Goal: Task Accomplishment & Management: Complete application form

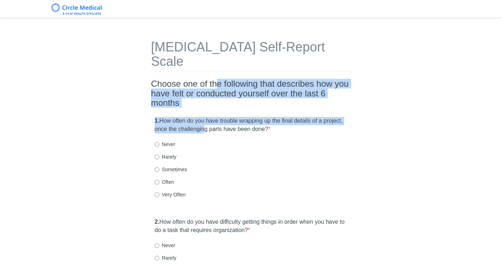
drag, startPoint x: 220, startPoint y: 72, endPoint x: 229, endPoint y: 117, distance: 46.4
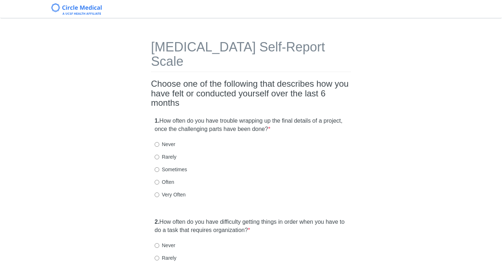
click at [236, 121] on div "1. How often do you have trouble wrapping up the final details of a project, on…" at bounding box center [251, 161] width 200 height 96
drag, startPoint x: 236, startPoint y: 119, endPoint x: 235, endPoint y: 70, distance: 49.0
click at [235, 79] on h2 "Choose one of the following that describes how you have felt or conducted yours…" at bounding box center [251, 93] width 200 height 28
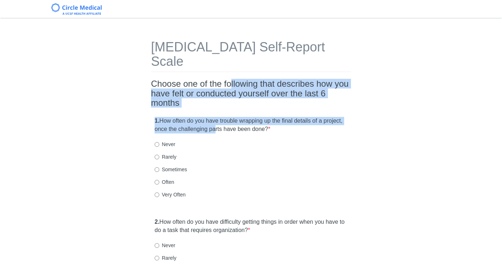
drag, startPoint x: 235, startPoint y: 75, endPoint x: 239, endPoint y: 114, distance: 38.8
click at [239, 117] on label "1. How often do you have trouble wrapping up the final details of a project, on…" at bounding box center [251, 125] width 193 height 17
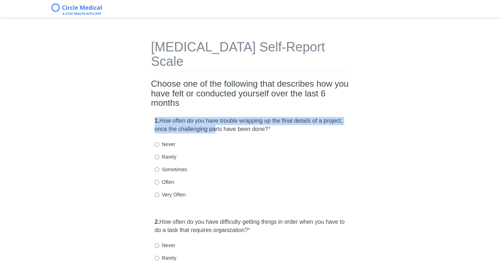
drag, startPoint x: 239, startPoint y: 117, endPoint x: 246, endPoint y: 87, distance: 31.0
click at [246, 87] on h2 "Choose one of the following that describes how you have felt or conducted yours…" at bounding box center [251, 93] width 200 height 28
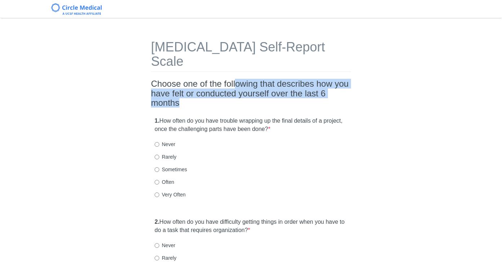
drag, startPoint x: 240, startPoint y: 78, endPoint x: 240, endPoint y: 92, distance: 13.7
click at [240, 92] on h2 "Choose one of the following that describes how you have felt or conducted yours…" at bounding box center [251, 93] width 200 height 28
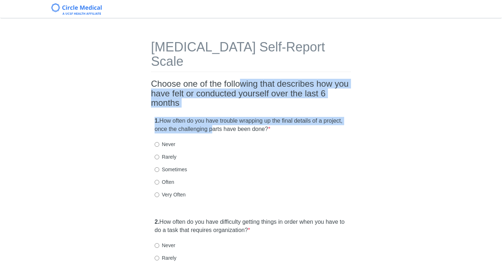
drag, startPoint x: 241, startPoint y: 74, endPoint x: 236, endPoint y: 112, distance: 38.9
click at [236, 117] on label "1. How often do you have trouble wrapping up the final details of a project, on…" at bounding box center [251, 125] width 193 height 17
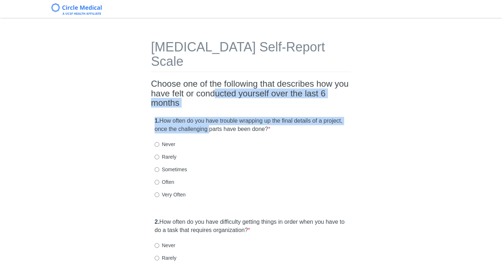
drag, startPoint x: 234, startPoint y: 117, endPoint x: 234, endPoint y: 81, distance: 36.4
click at [234, 81] on h2 "Choose one of the following that describes how you have felt or conducted yours…" at bounding box center [251, 93] width 200 height 28
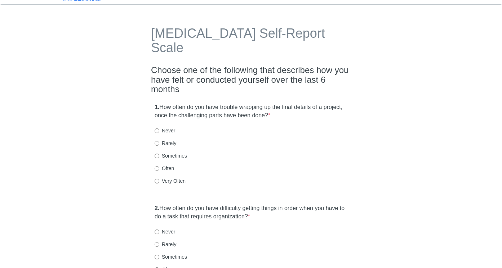
scroll to position [16, 0]
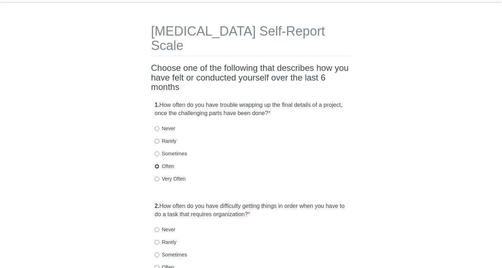
click at [158, 164] on input "Often" at bounding box center [157, 166] width 5 height 5
radio input "true"
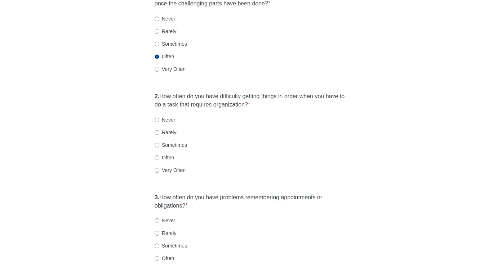
scroll to position [130, 0]
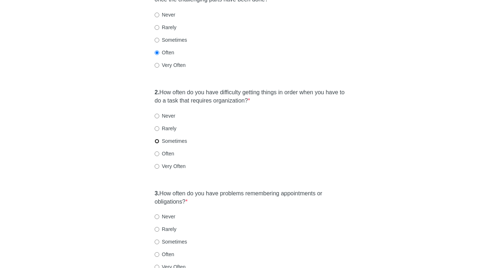
click at [157, 139] on input "Sometimes" at bounding box center [157, 141] width 5 height 5
radio input "true"
click at [244, 150] on div "Often" at bounding box center [251, 153] width 193 height 7
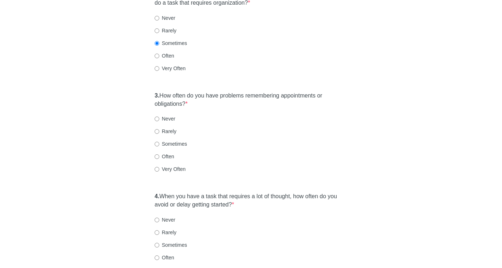
scroll to position [233, 0]
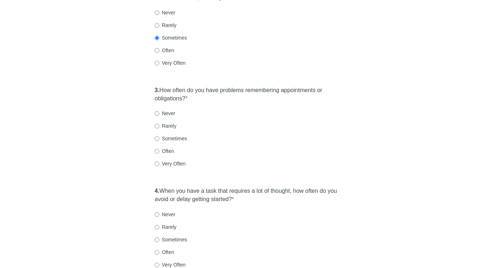
drag, startPoint x: 243, startPoint y: 57, endPoint x: 248, endPoint y: 83, distance: 26.7
click at [248, 83] on div "[MEDICAL_DATA] Self-Report Scale Choose one of the following that describes how…" at bounding box center [251, 139] width 211 height 695
click at [248, 86] on label "3. How often do you have problems remembering appointments or obligations? *" at bounding box center [251, 94] width 193 height 17
drag, startPoint x: 251, startPoint y: 85, endPoint x: 250, endPoint y: 61, distance: 24.2
click at [250, 61] on div "[MEDICAL_DATA] Self-Report Scale Choose one of the following that describes how…" at bounding box center [251, 139] width 211 height 695
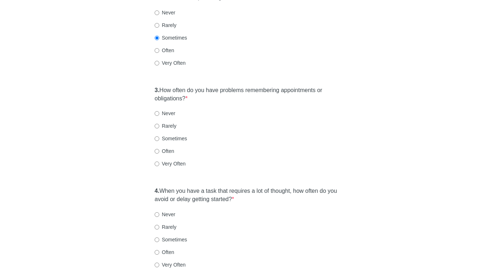
click at [250, 61] on div "2. How often do you have difficulty getting things in order when you have to do…" at bounding box center [251, 30] width 200 height 96
drag, startPoint x: 250, startPoint y: 61, endPoint x: 252, endPoint y: 82, distance: 21.4
click at [252, 82] on div "[MEDICAL_DATA] Self-Report Scale Choose one of the following that describes how…" at bounding box center [251, 139] width 211 height 695
click at [252, 86] on label "3. How often do you have problems remembering appointments or obligations? *" at bounding box center [251, 94] width 193 height 17
drag, startPoint x: 253, startPoint y: 84, endPoint x: 253, endPoint y: 59, distance: 24.9
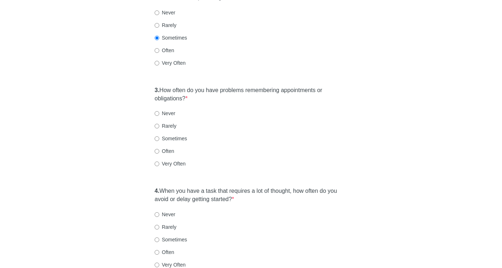
click at [253, 59] on div "[MEDICAL_DATA] Self-Report Scale Choose one of the following that describes how…" at bounding box center [251, 139] width 211 height 695
click at [253, 59] on div "2. How often do you have difficulty getting things in order when you have to do…" at bounding box center [251, 30] width 200 height 96
drag, startPoint x: 253, startPoint y: 58, endPoint x: 254, endPoint y: 83, distance: 25.6
click at [254, 83] on div "[MEDICAL_DATA] Self-Report Scale Choose one of the following that describes how…" at bounding box center [251, 139] width 211 height 695
click at [254, 86] on label "3. How often do you have problems remembering appointments or obligations? *" at bounding box center [251, 94] width 193 height 17
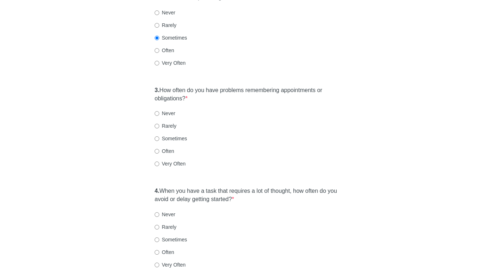
drag, startPoint x: 253, startPoint y: 85, endPoint x: 252, endPoint y: 66, distance: 19.1
click at [252, 66] on div "[MEDICAL_DATA] Self-Report Scale Choose one of the following that describes how…" at bounding box center [251, 139] width 211 height 695
drag, startPoint x: 253, startPoint y: 64, endPoint x: 258, endPoint y: 87, distance: 23.3
click at [258, 87] on div "[MEDICAL_DATA] Self-Report Scale Choose one of the following that describes how…" at bounding box center [251, 139] width 211 height 695
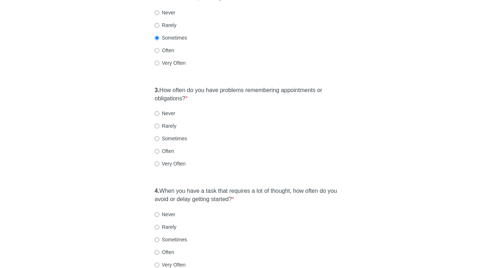
click at [258, 87] on label "3. How often do you have problems remembering appointments or obligations? *" at bounding box center [251, 94] width 193 height 17
drag, startPoint x: 255, startPoint y: 86, endPoint x: 253, endPoint y: 63, distance: 23.5
click at [253, 63] on div "[MEDICAL_DATA] Self-Report Scale Choose one of the following that describes how…" at bounding box center [251, 139] width 211 height 695
click at [253, 63] on div "2. How often do you have difficulty getting things in order when you have to do…" at bounding box center [251, 30] width 200 height 96
click at [157, 124] on input "Rarely" at bounding box center [157, 126] width 5 height 5
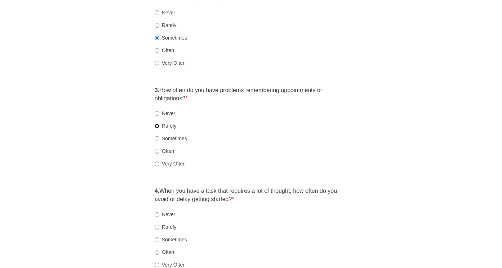
radio input "true"
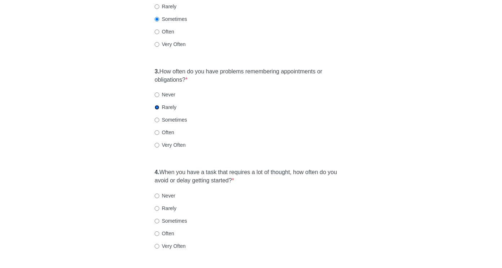
scroll to position [267, 0]
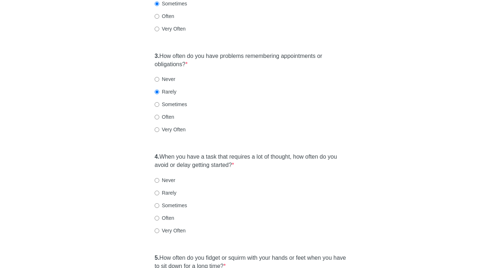
drag, startPoint x: 229, startPoint y: 134, endPoint x: 245, endPoint y: 153, distance: 24.8
click at [244, 153] on div "[MEDICAL_DATA] Self-Report Scale Choose one of the following that describes how…" at bounding box center [251, 105] width 211 height 695
click at [258, 153] on label "4. When you have a task that requires a lot of thought, how often do you avoid …" at bounding box center [251, 161] width 193 height 17
drag, startPoint x: 259, startPoint y: 155, endPoint x: 252, endPoint y: 133, distance: 22.7
click at [252, 133] on div "[MEDICAL_DATA] Self-Report Scale Choose one of the following that describes how…" at bounding box center [251, 105] width 211 height 695
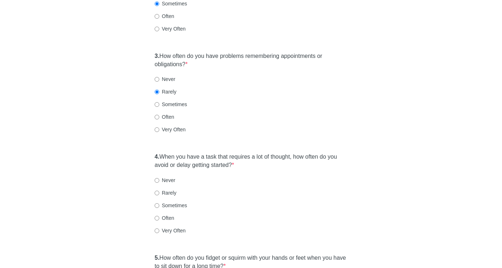
click at [252, 133] on div "[MEDICAL_DATA] Self-Report Scale Choose one of the following that describes how…" at bounding box center [251, 105] width 211 height 695
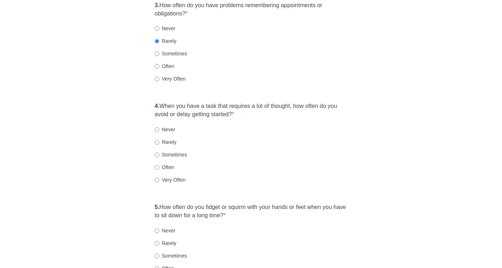
scroll to position [325, 0]
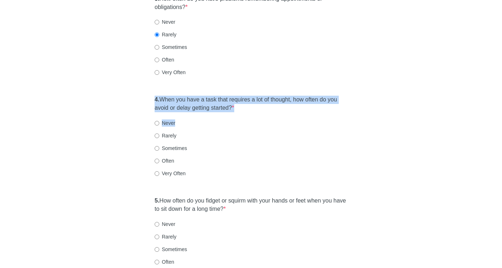
drag, startPoint x: 212, startPoint y: 79, endPoint x: 263, endPoint y: 108, distance: 58.4
click at [263, 108] on div "[MEDICAL_DATA] Self-Report Scale Choose one of the following that describes how…" at bounding box center [251, 48] width 211 height 695
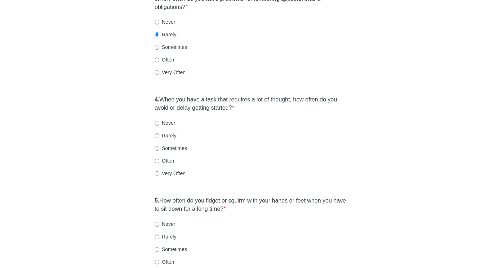
click at [263, 120] on div "Never" at bounding box center [251, 123] width 193 height 7
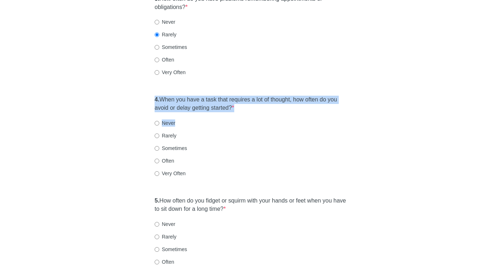
drag, startPoint x: 261, startPoint y: 106, endPoint x: 252, endPoint y: 78, distance: 29.1
click at [252, 92] on div "4. When you have a task that requires a lot of thought, how often do you avoid …" at bounding box center [251, 140] width 200 height 96
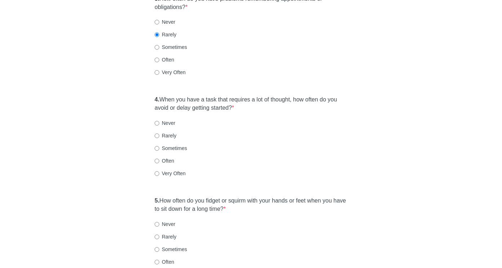
click at [252, 92] on div "4. When you have a task that requires a lot of thought, how often do you avoid …" at bounding box center [251, 140] width 200 height 96
drag, startPoint x: 251, startPoint y: 76, endPoint x: 263, endPoint y: 99, distance: 25.9
click at [263, 99] on div "[MEDICAL_DATA] Self-Report Scale Choose one of the following that describes how…" at bounding box center [251, 48] width 211 height 695
click at [263, 99] on div "4. When you have a task that requires a lot of thought, how often do you avoid …" at bounding box center [251, 140] width 200 height 96
click at [157, 171] on input "Very Often" at bounding box center [157, 173] width 5 height 5
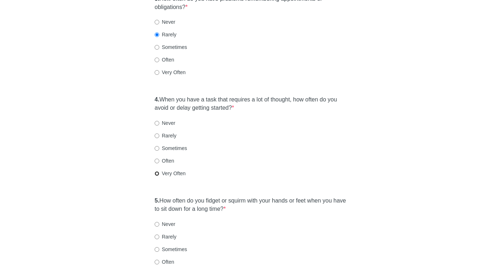
radio input "true"
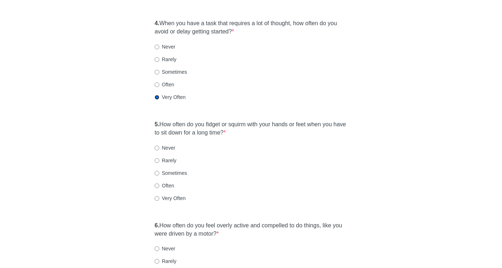
scroll to position [422, 0]
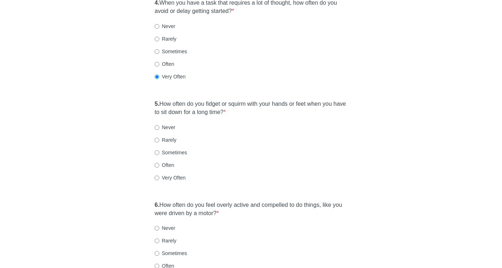
drag, startPoint x: 245, startPoint y: 73, endPoint x: 263, endPoint y: 102, distance: 33.8
click at [265, 102] on label "5. How often do you fidget or squirm with your hands or feet when you have to s…" at bounding box center [251, 108] width 193 height 17
drag, startPoint x: 279, startPoint y: 101, endPoint x: 274, endPoint y: 82, distance: 18.9
click at [274, 97] on div "5. How often do you fidget or squirm with your hands or feet when you have to s…" at bounding box center [251, 145] width 200 height 96
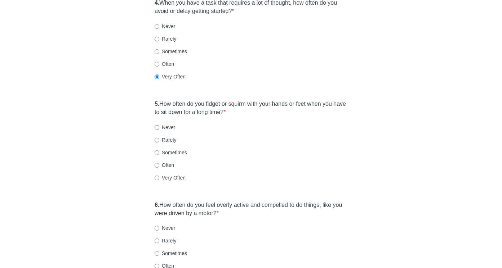
click at [274, 97] on div "5. How often do you fidget or squirm with your hands or feet when you have to s…" at bounding box center [251, 145] width 200 height 96
drag, startPoint x: 251, startPoint y: 82, endPoint x: 262, endPoint y: 94, distance: 16.1
click at [262, 97] on div "5. How often do you fidget or squirm with your hands or feet when you have to s…" at bounding box center [251, 145] width 200 height 96
click at [262, 100] on label "5. How often do you fidget or squirm with your hands or feet when you have to s…" at bounding box center [251, 108] width 193 height 17
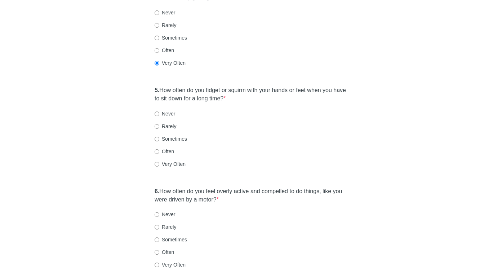
scroll to position [436, 0]
click at [158, 149] on input "Often" at bounding box center [157, 151] width 5 height 5
radio input "true"
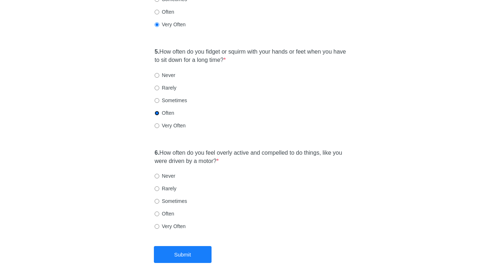
scroll to position [476, 0]
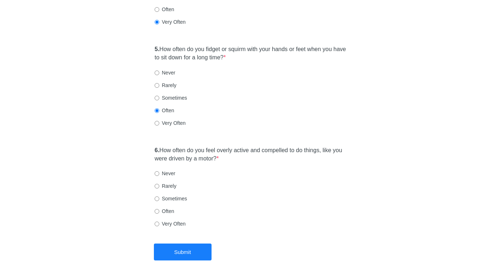
drag, startPoint x: 251, startPoint y: 129, endPoint x: 262, endPoint y: 145, distance: 19.9
click at [262, 145] on div "6. How often do you feel overly active and compelled to do things, like you wer…" at bounding box center [251, 191] width 200 height 96
click at [263, 147] on label "6. How often do you feel overly active and compelled to do things, like you wer…" at bounding box center [251, 155] width 193 height 17
drag, startPoint x: 256, startPoint y: 145, endPoint x: 253, endPoint y: 126, distance: 19.4
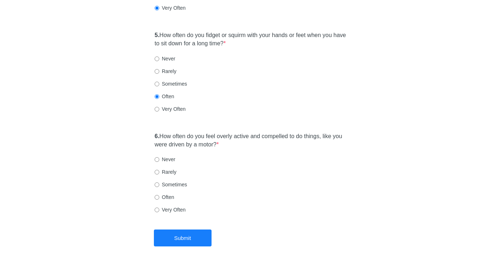
scroll to position [495, 0]
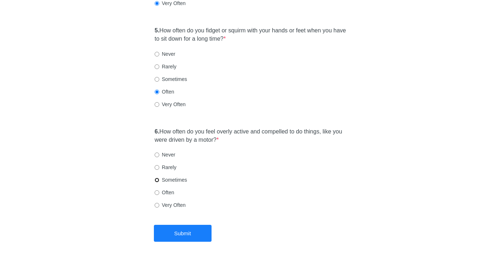
click at [156, 178] on input "Sometimes" at bounding box center [157, 180] width 5 height 5
radio input "true"
click at [187, 225] on button "Submit" at bounding box center [183, 233] width 58 height 17
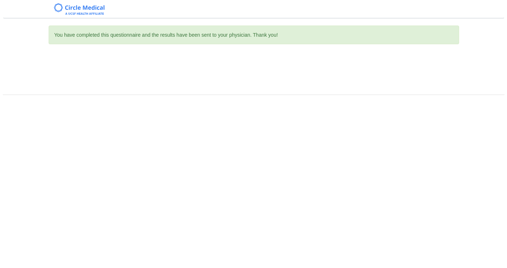
scroll to position [0, 0]
